Goal: Task Accomplishment & Management: Complete application form

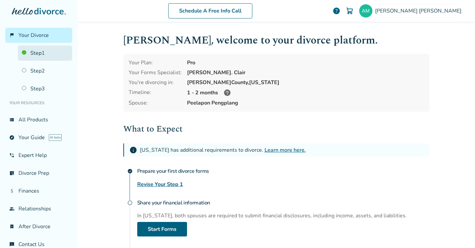
click at [45, 55] on link "Step 1" at bounding box center [45, 53] width 54 height 15
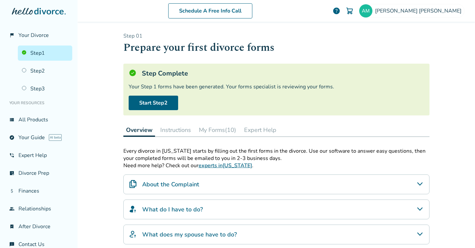
click at [216, 131] on button "My Forms (10)" at bounding box center [217, 129] width 43 height 13
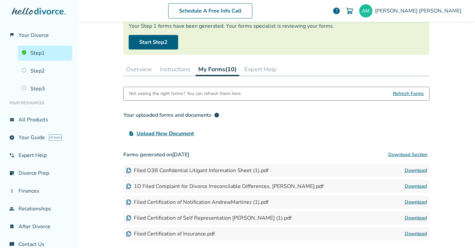
scroll to position [57, 0]
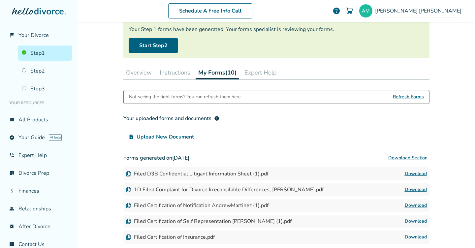
click at [146, 68] on button "Overview" at bounding box center [138, 72] width 31 height 13
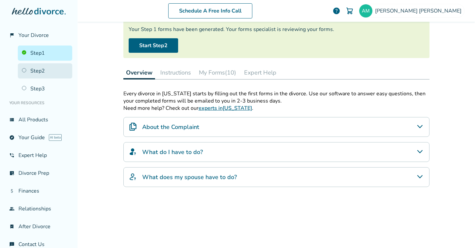
click at [45, 68] on link "Step 2" at bounding box center [45, 70] width 54 height 15
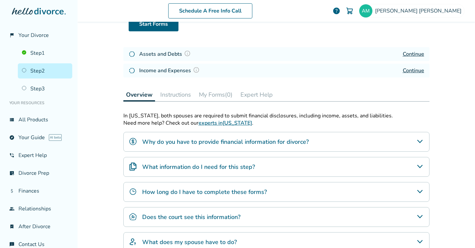
scroll to position [32, 0]
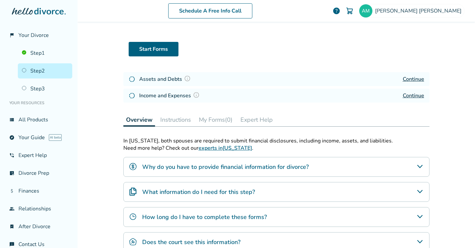
click at [410, 96] on link "Continue" at bounding box center [413, 95] width 21 height 7
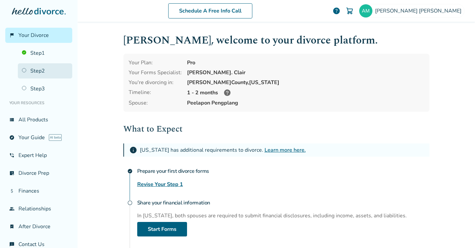
click at [52, 73] on link "Step 2" at bounding box center [45, 70] width 54 height 15
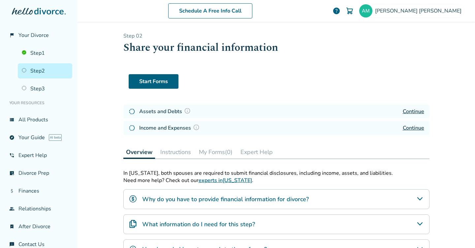
click at [413, 109] on link "Continue" at bounding box center [413, 111] width 21 height 7
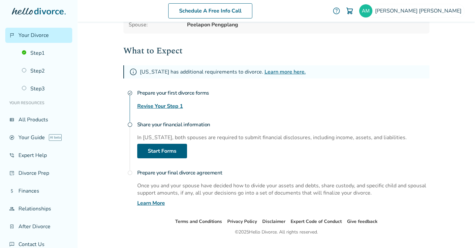
scroll to position [84, 0]
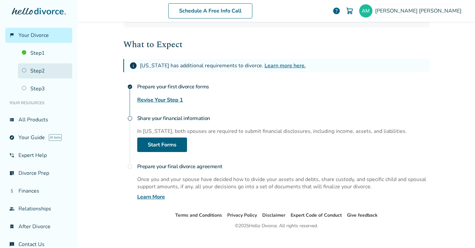
click at [58, 76] on link "Step 2" at bounding box center [45, 70] width 54 height 15
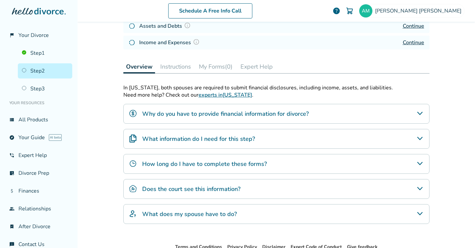
scroll to position [127, 0]
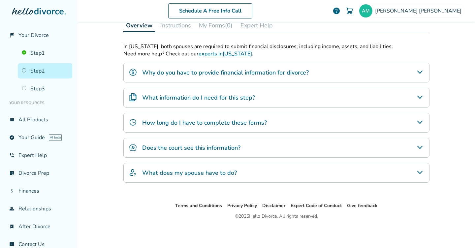
click at [229, 174] on h4 "What does my spouse have to do?" at bounding box center [189, 173] width 95 height 9
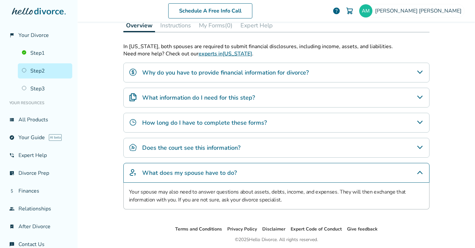
click at [229, 174] on h4 "What does my spouse have to do?" at bounding box center [189, 173] width 95 height 9
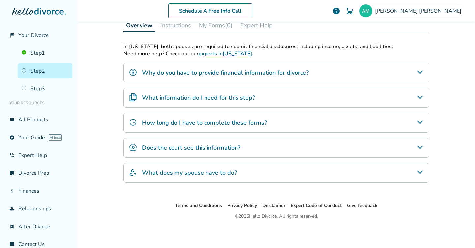
click at [224, 151] on h4 "Does the court see this information?" at bounding box center [191, 147] width 98 height 9
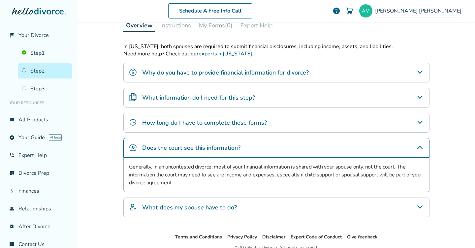
click at [224, 151] on h4 "Does the court see this information?" at bounding box center [191, 147] width 98 height 9
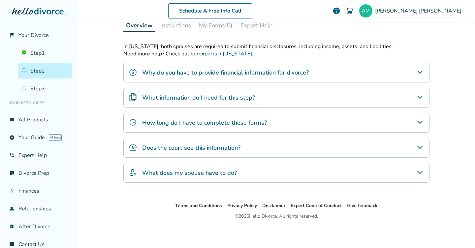
click at [215, 122] on h4 "How long do I have to complete these forms?" at bounding box center [204, 122] width 125 height 9
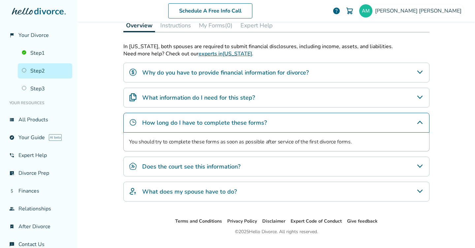
click at [215, 122] on h4 "How long do I have to complete these forms?" at bounding box center [204, 122] width 125 height 9
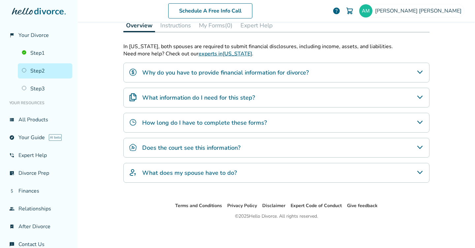
click at [210, 103] on div "What information do I need for this step?" at bounding box center [276, 98] width 306 height 20
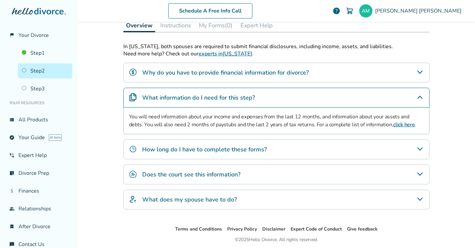
click at [393, 123] on link "click here" at bounding box center [403, 124] width 21 height 7
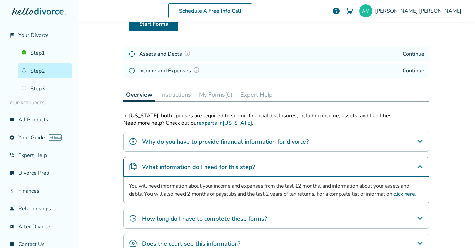
scroll to position [49, 0]
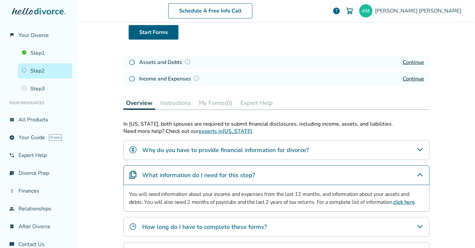
click at [177, 101] on button "Instructions" at bounding box center [176, 102] width 36 height 13
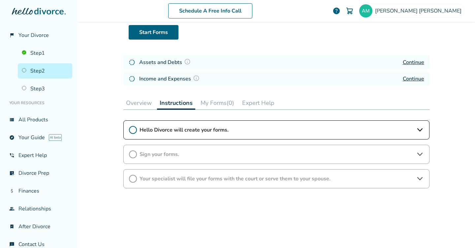
click at [211, 105] on button "My Forms (0)" at bounding box center [217, 102] width 39 height 13
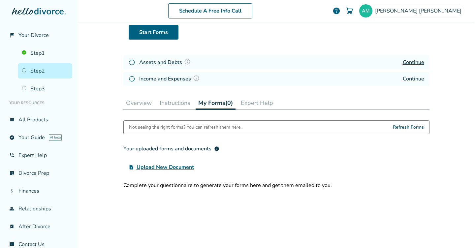
click at [250, 105] on button "Expert Help" at bounding box center [257, 102] width 38 height 13
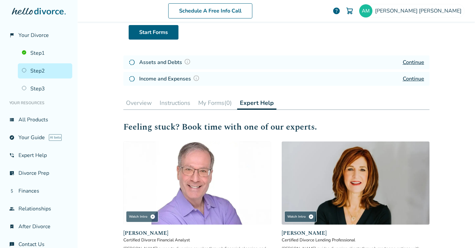
click at [131, 100] on button "Overview" at bounding box center [138, 102] width 31 height 13
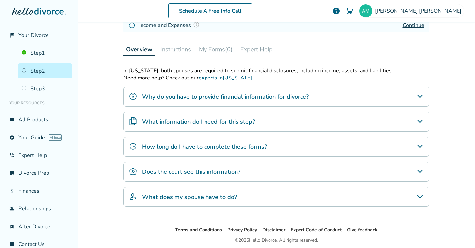
scroll to position [127, 0]
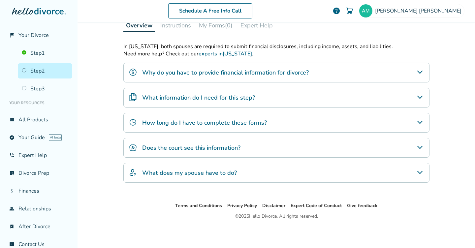
click at [173, 100] on h4 "What information do I need for this step?" at bounding box center [198, 97] width 113 height 9
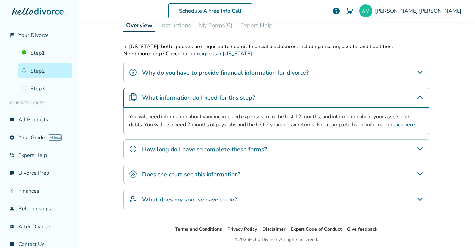
click at [173, 101] on h4 "What information do I need for this step?" at bounding box center [198, 97] width 113 height 9
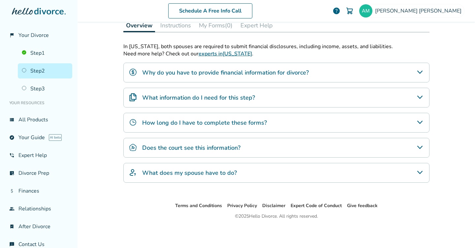
scroll to position [19, 0]
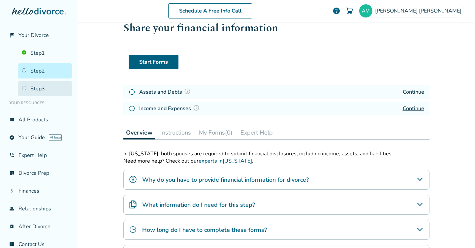
click at [33, 82] on link "Step 3" at bounding box center [45, 88] width 54 height 15
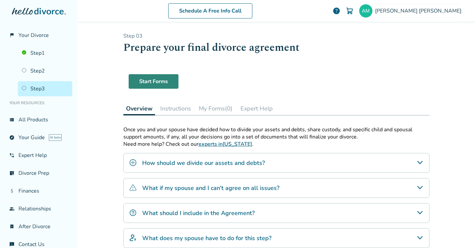
click at [165, 80] on link "Start Forms" at bounding box center [154, 81] width 50 height 15
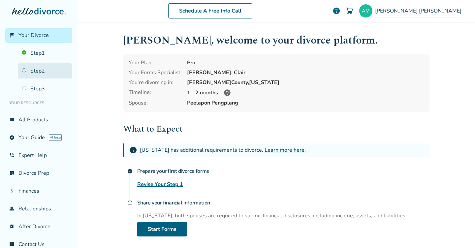
click at [46, 68] on link "Step 2" at bounding box center [45, 70] width 54 height 15
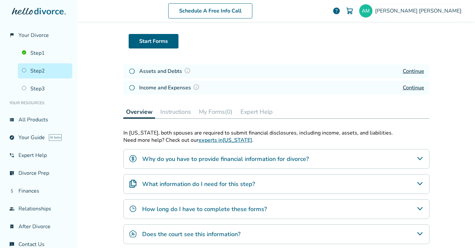
scroll to position [42, 0]
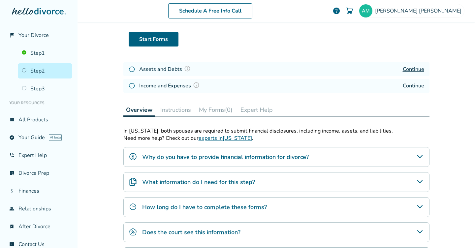
click at [175, 107] on button "Instructions" at bounding box center [176, 109] width 36 height 13
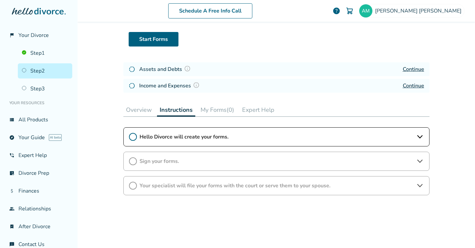
click at [134, 106] on button "Overview" at bounding box center [138, 109] width 31 height 13
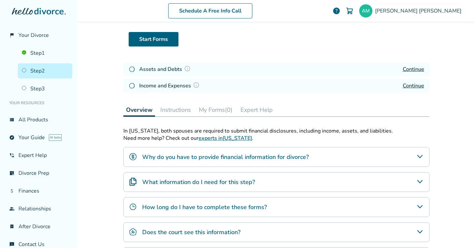
scroll to position [44, 0]
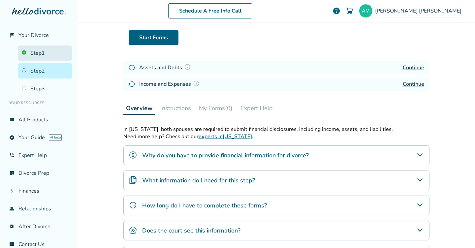
click at [47, 57] on link "Step 1" at bounding box center [45, 53] width 54 height 15
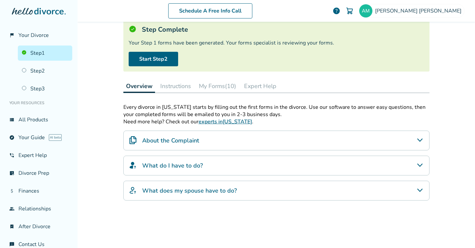
scroll to position [32, 0]
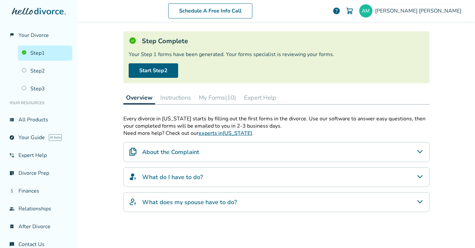
click at [220, 97] on button "My Forms (10)" at bounding box center [217, 97] width 43 height 13
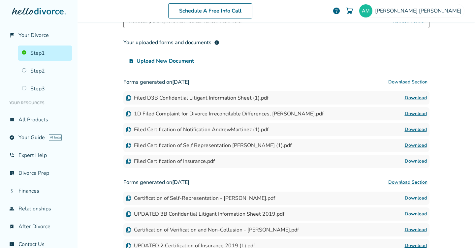
scroll to position [142, 0]
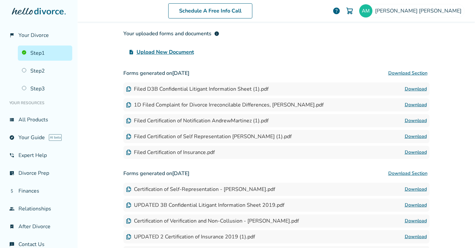
click at [417, 87] on link "Download" at bounding box center [416, 89] width 22 height 8
click at [48, 85] on link "Step 3" at bounding box center [45, 88] width 54 height 15
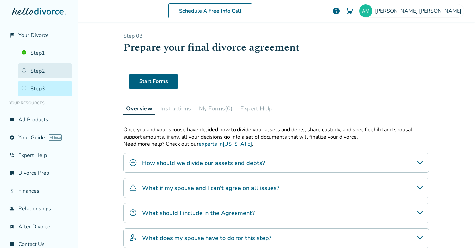
click at [48, 68] on link "Step 2" at bounding box center [45, 70] width 54 height 15
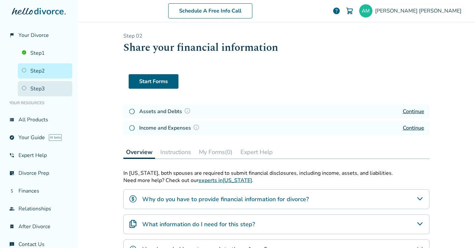
click at [44, 92] on link "Step 3" at bounding box center [45, 88] width 54 height 15
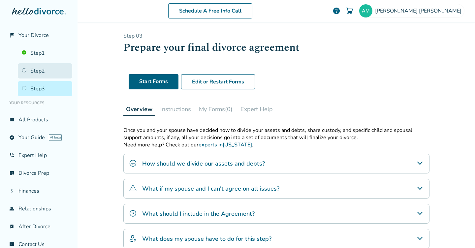
click at [44, 70] on link "Step 2" at bounding box center [45, 70] width 54 height 15
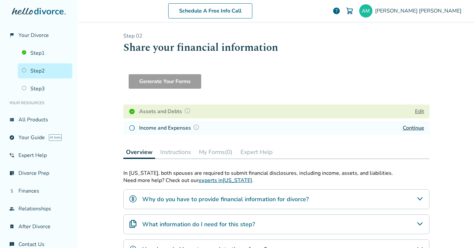
click at [409, 128] on link "Continue" at bounding box center [413, 127] width 21 height 7
